Goal: Task Accomplishment & Management: Use online tool/utility

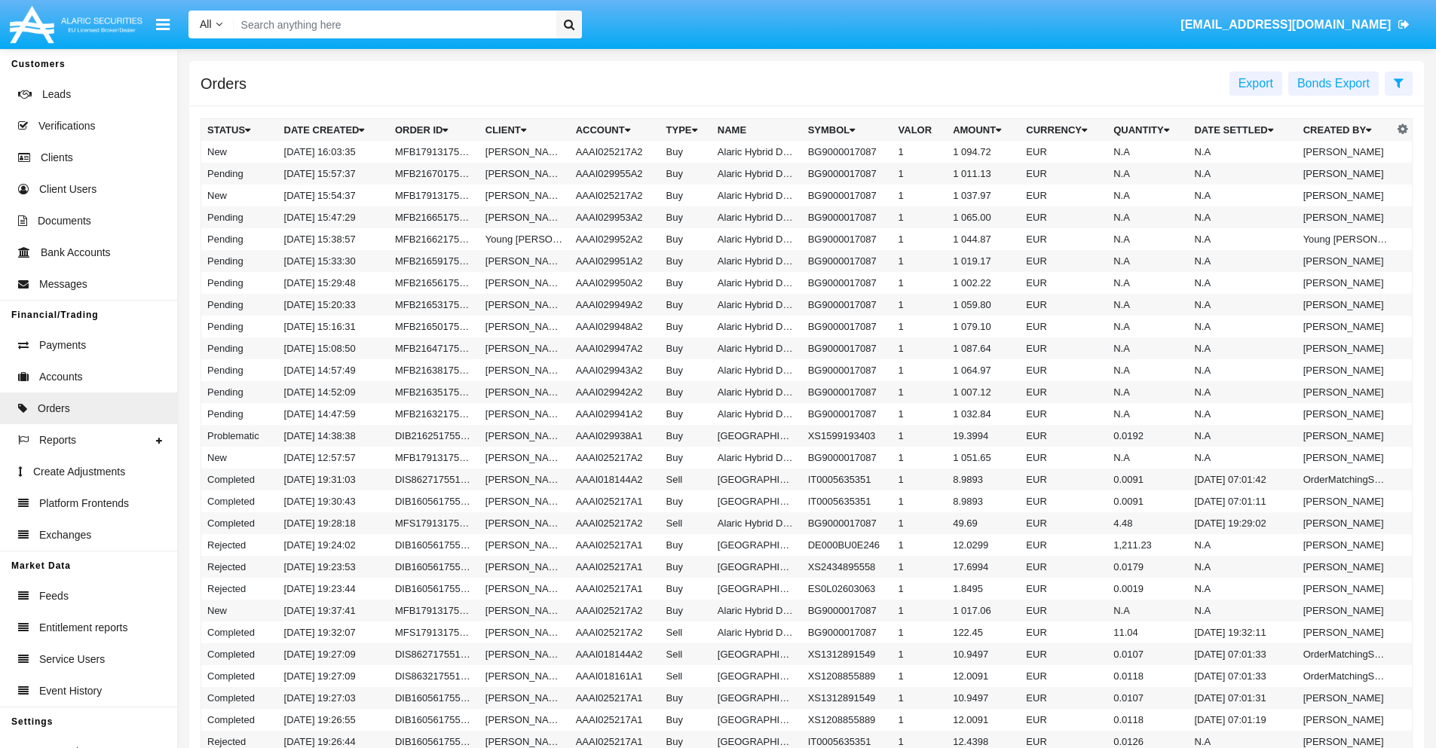
click at [1255, 83] on span "Export" at bounding box center [1255, 83] width 35 height 13
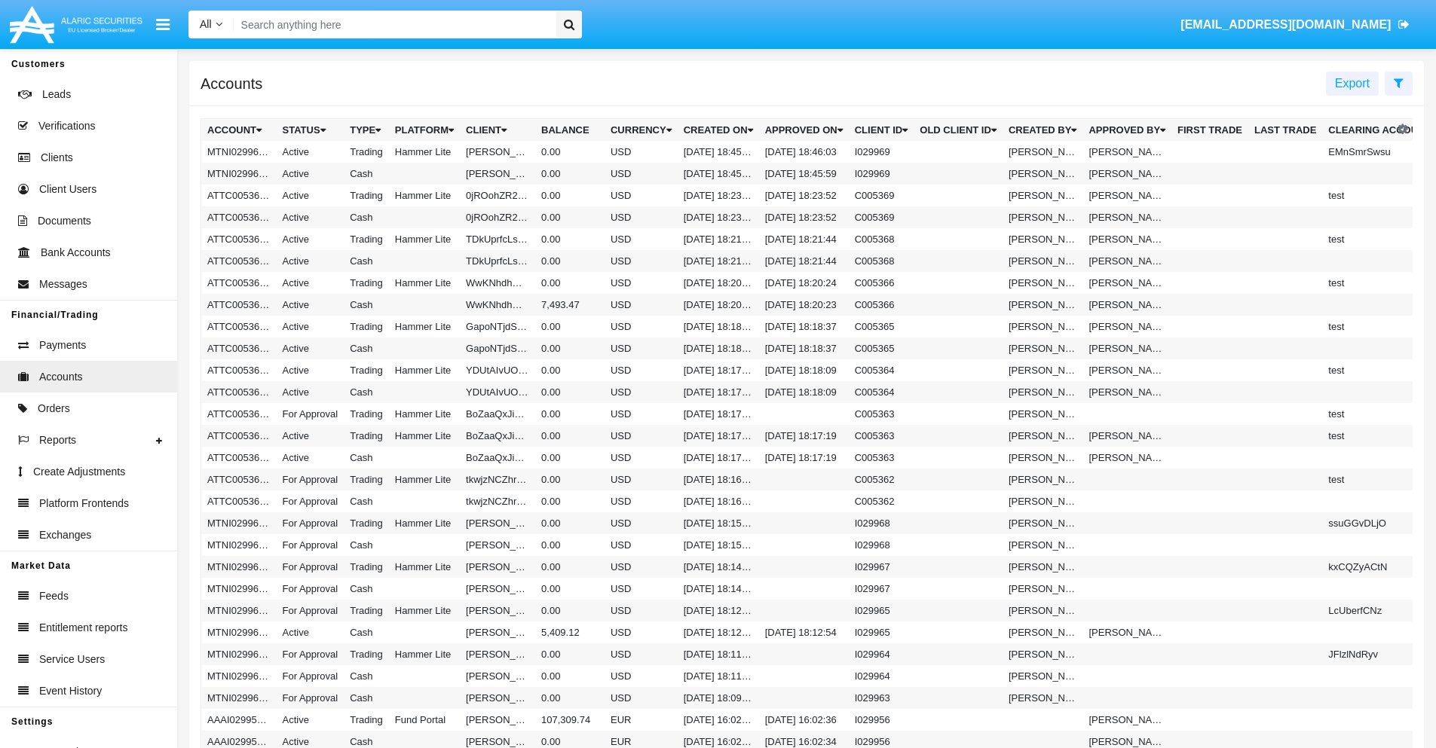
click at [1352, 83] on span "Export" at bounding box center [1352, 83] width 35 height 13
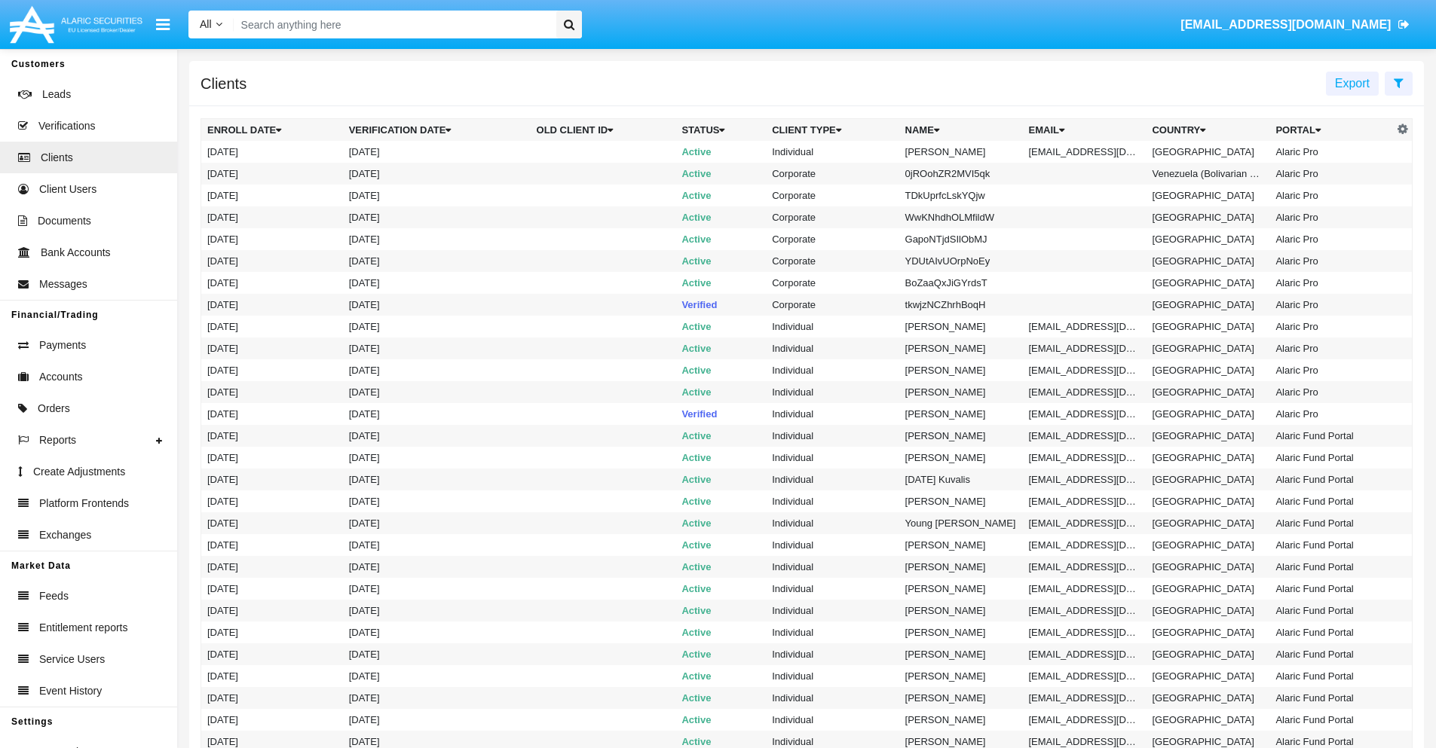
click at [1352, 83] on span "Export" at bounding box center [1352, 83] width 35 height 13
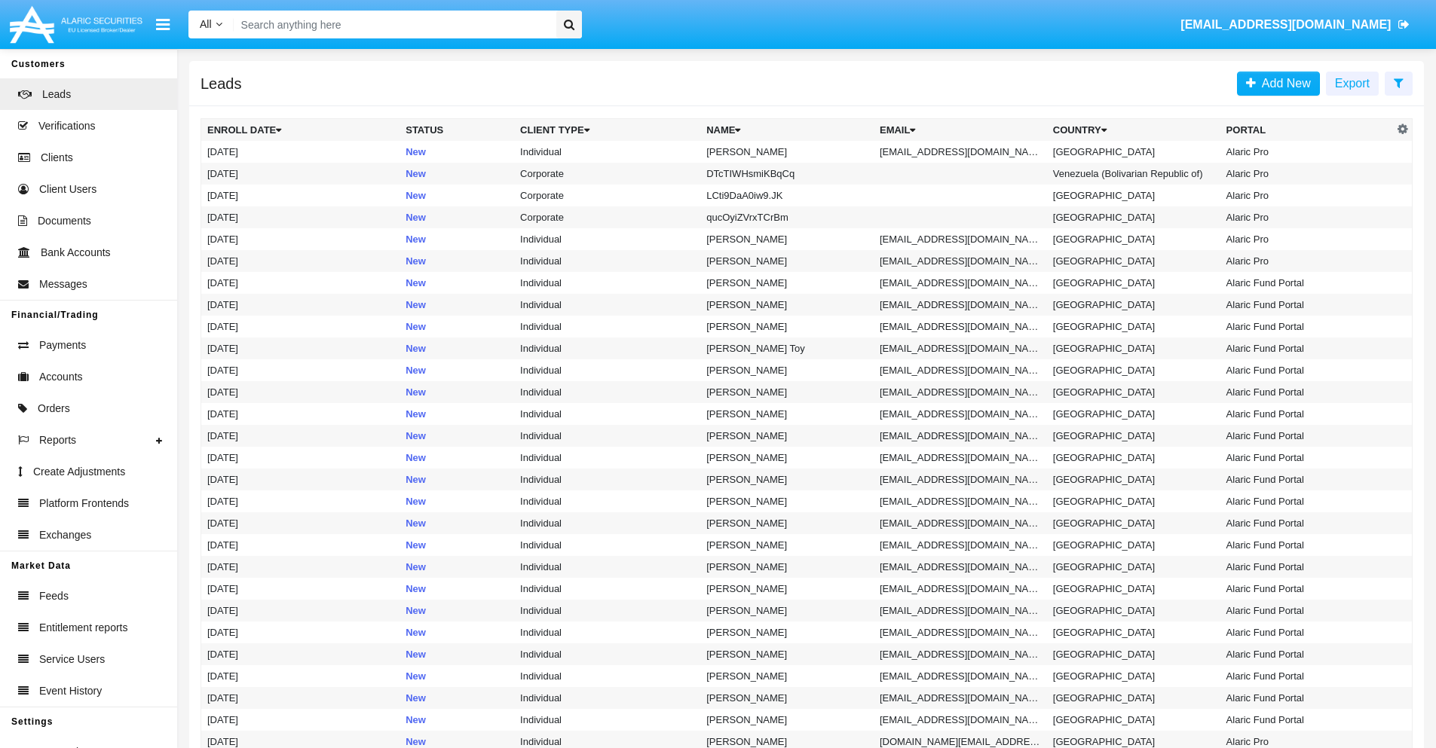
click at [1352, 83] on span "Export" at bounding box center [1352, 83] width 35 height 13
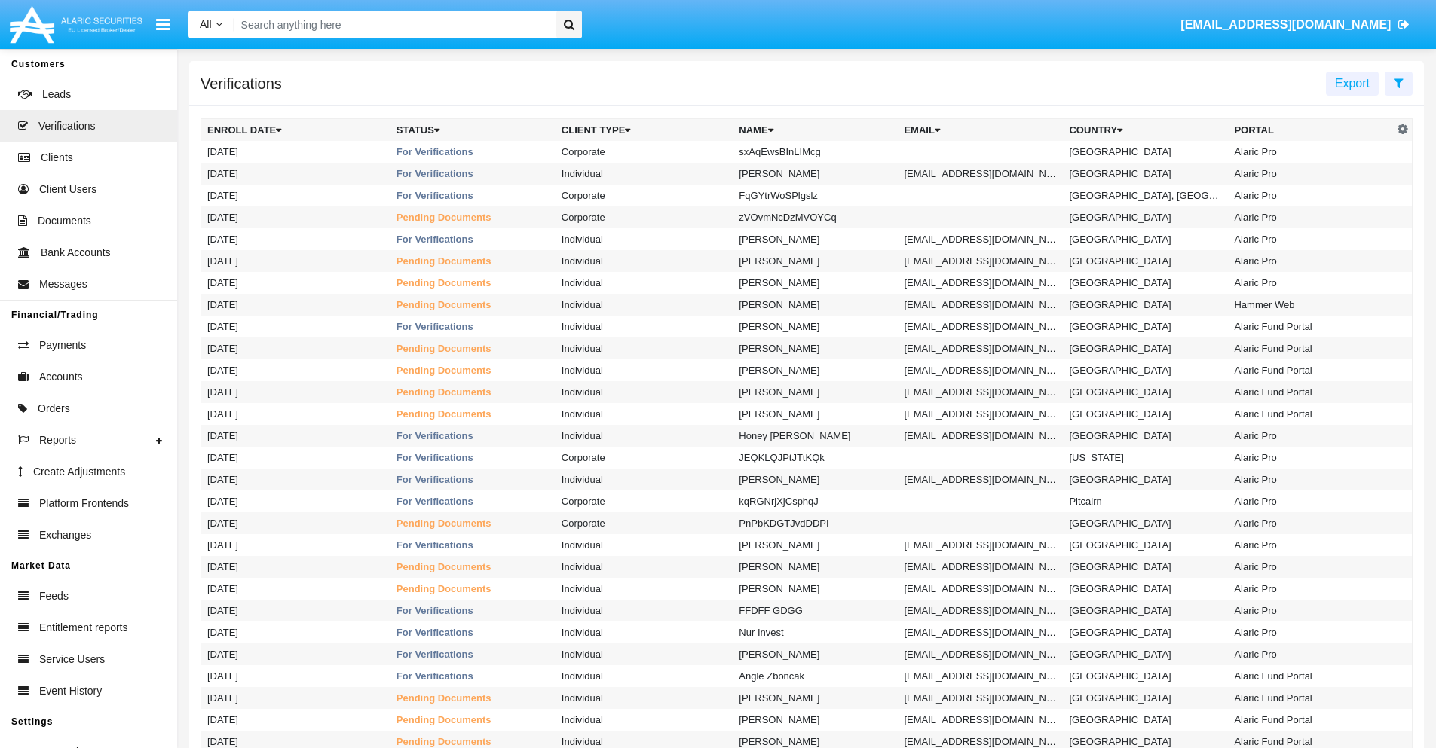
click at [1352, 83] on span "Export" at bounding box center [1352, 83] width 35 height 13
